Goal: Transaction & Acquisition: Download file/media

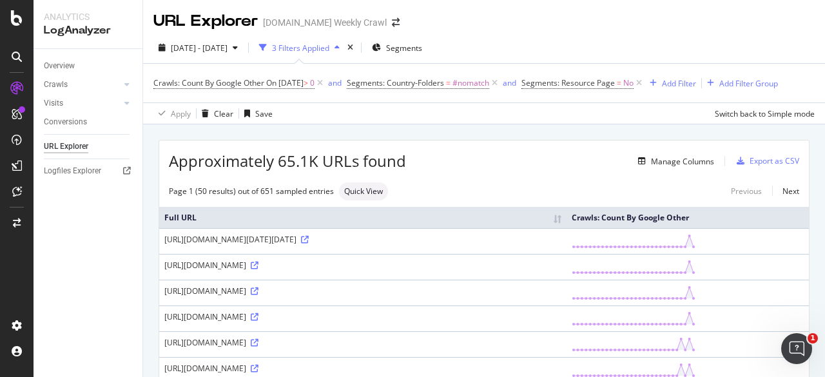
click at [330, 157] on span "Approximately 65.1K URLs found" at bounding box center [287, 161] width 237 height 22
click at [753, 162] on div "Export as CSV" at bounding box center [775, 160] width 50 height 11
click at [763, 159] on div "Export as CSV" at bounding box center [775, 160] width 50 height 11
